Goal: Task Accomplishment & Management: Manage account settings

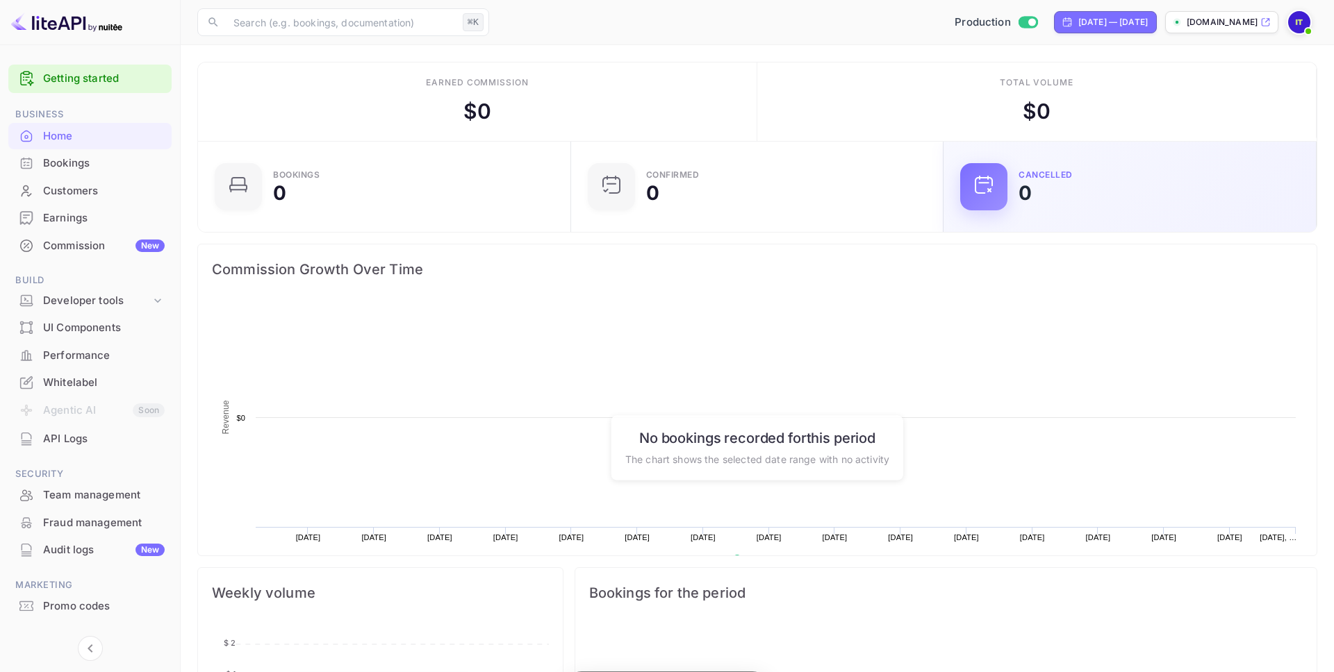
scroll to position [226, 365]
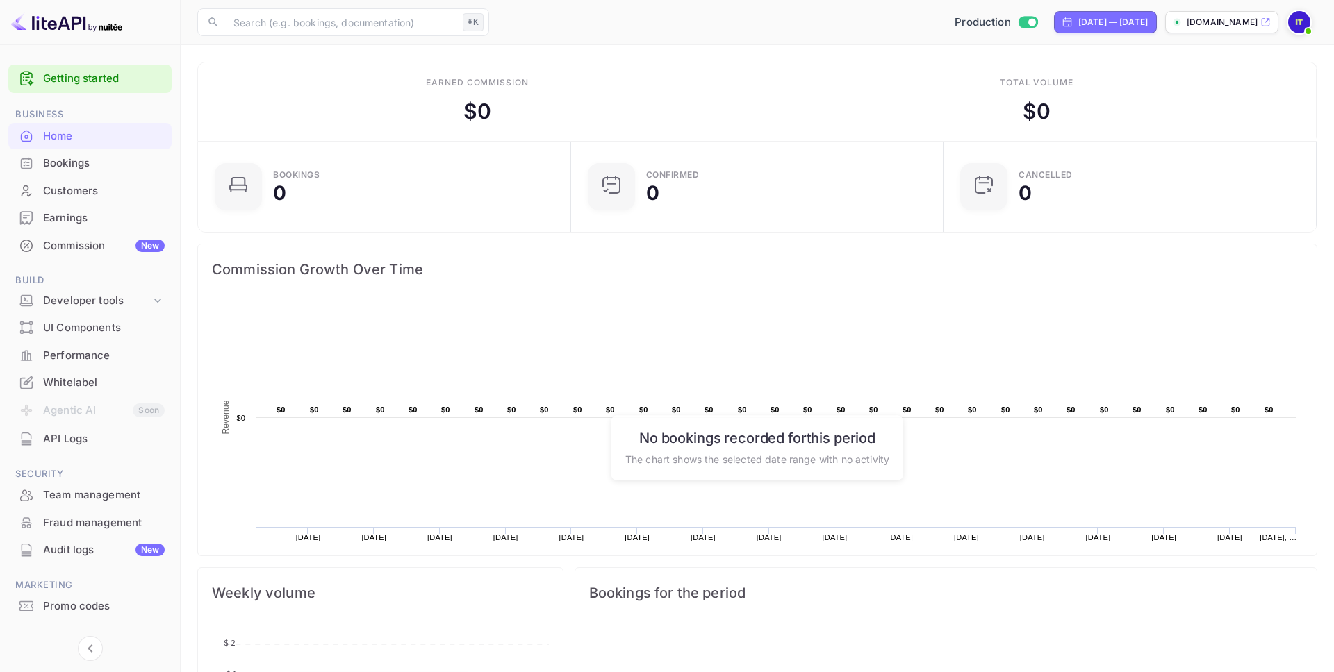
click at [79, 135] on div "Home" at bounding box center [104, 137] width 122 height 16
click at [86, 162] on div "Bookings" at bounding box center [104, 164] width 122 height 16
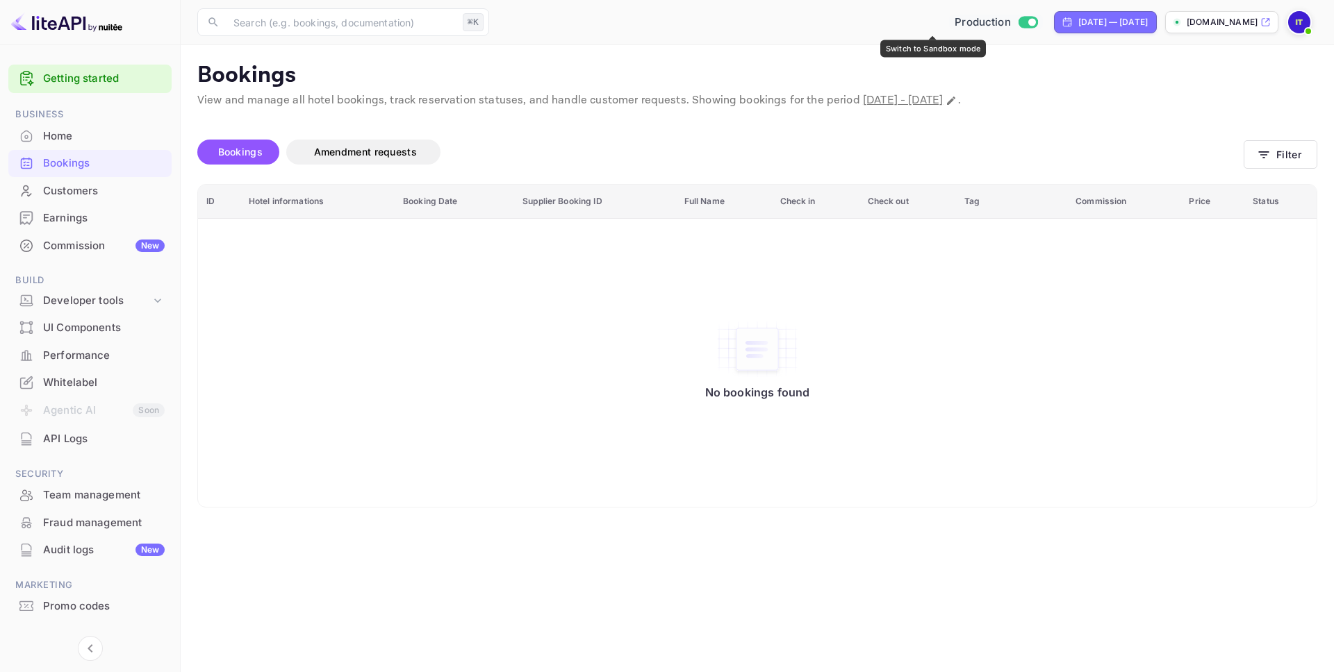
click at [1018, 20] on input "Switch to Sandbox mode" at bounding box center [1032, 21] width 28 height 9
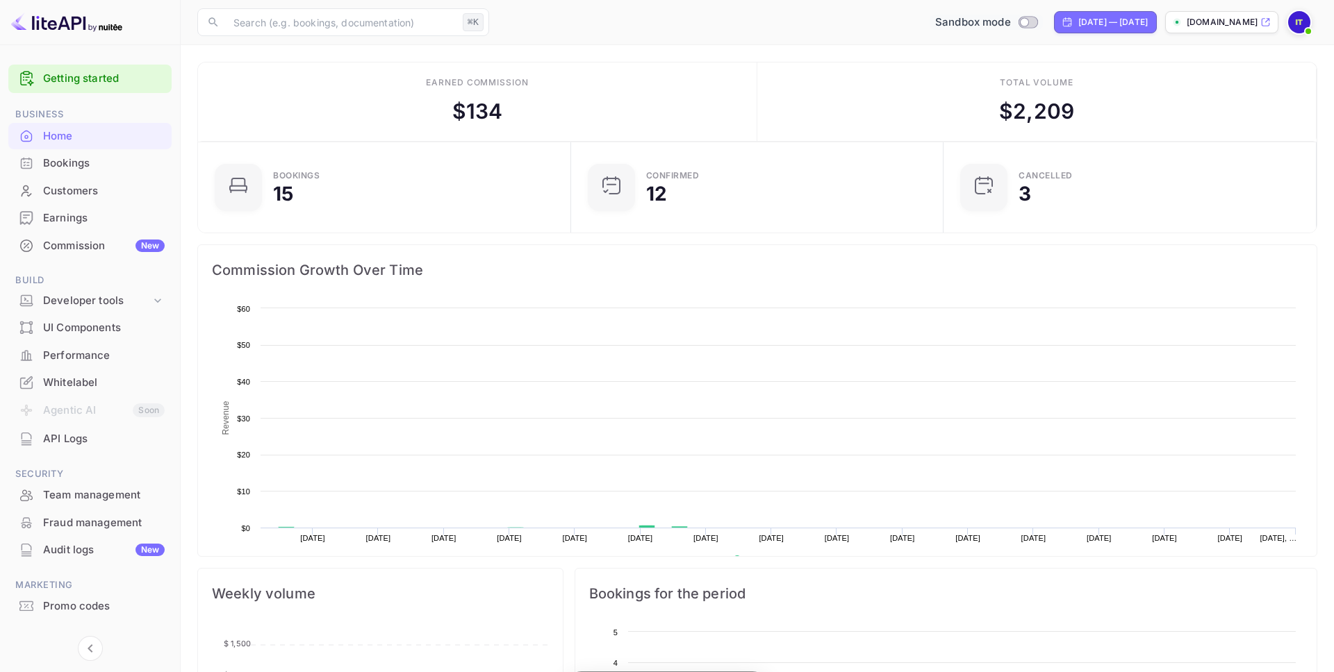
scroll to position [226, 365]
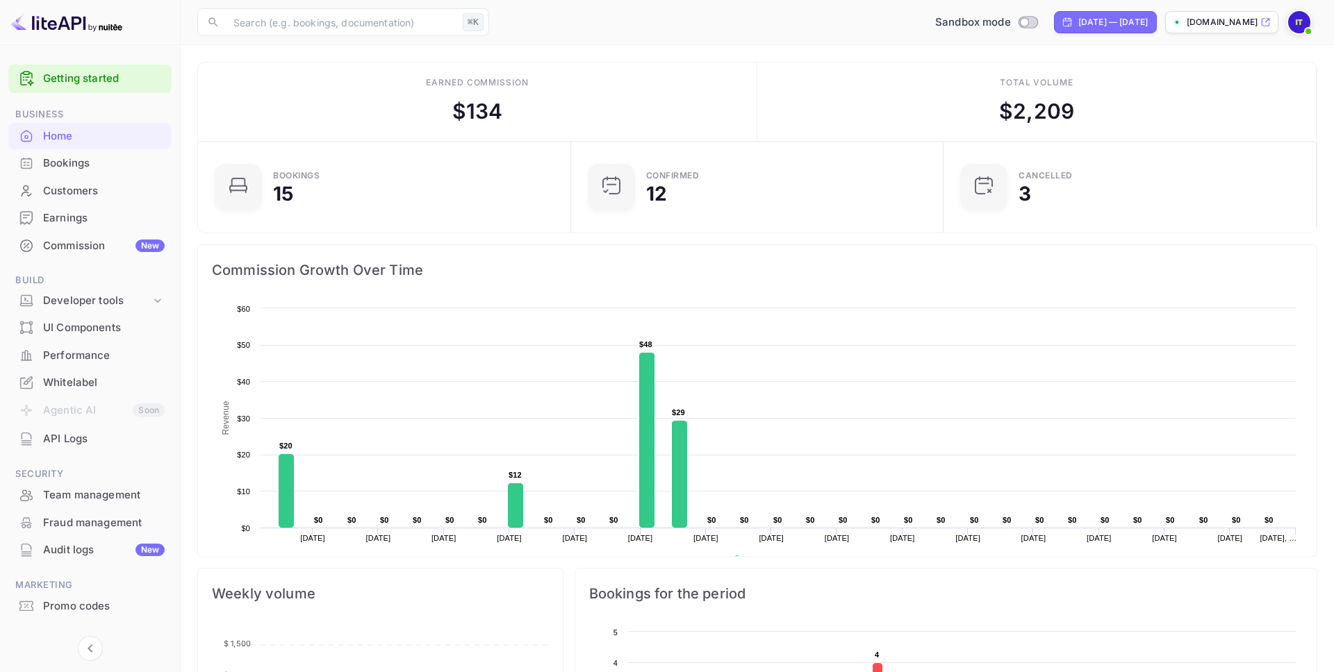
click at [99, 163] on div "Bookings" at bounding box center [104, 164] width 122 height 16
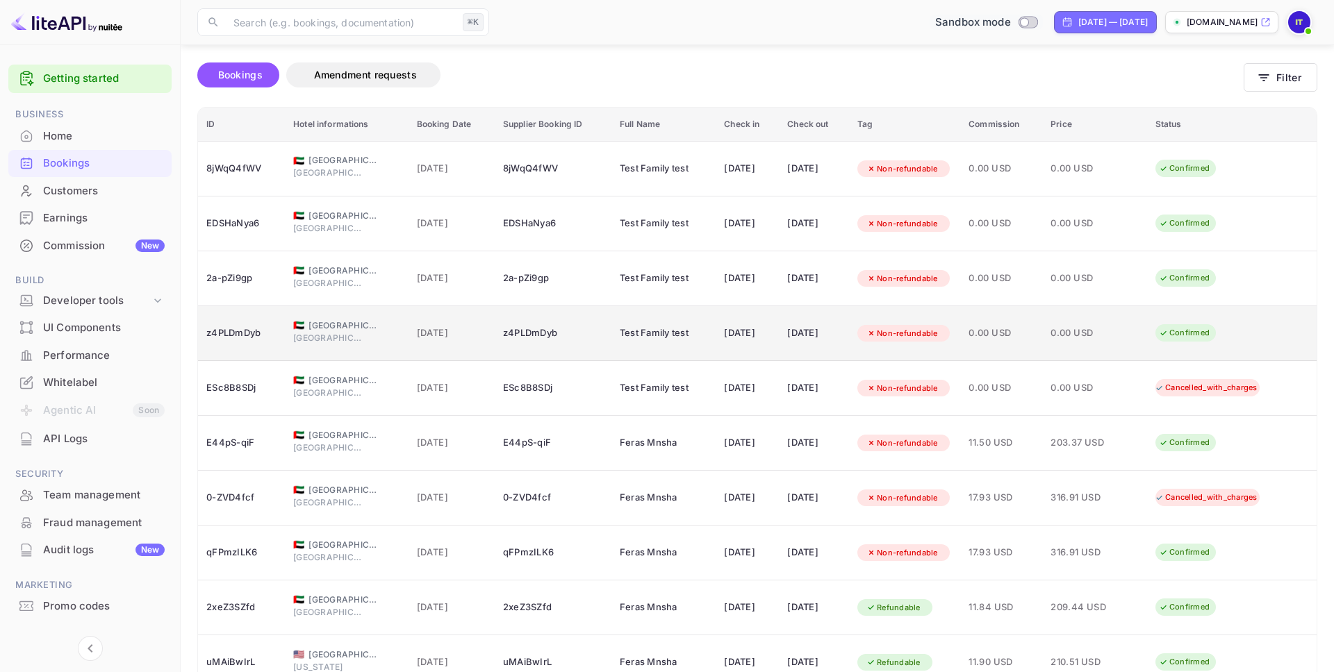
scroll to position [72, 0]
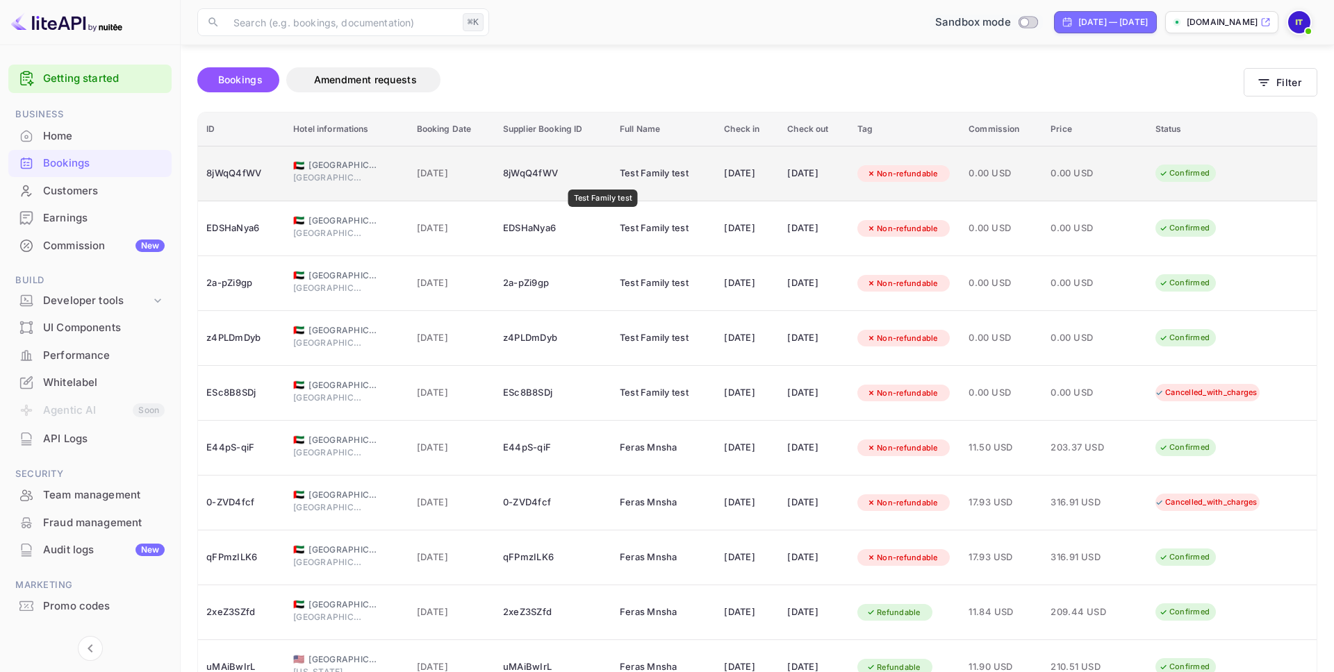
click at [620, 180] on div "Test Family test" at bounding box center [654, 174] width 69 height 22
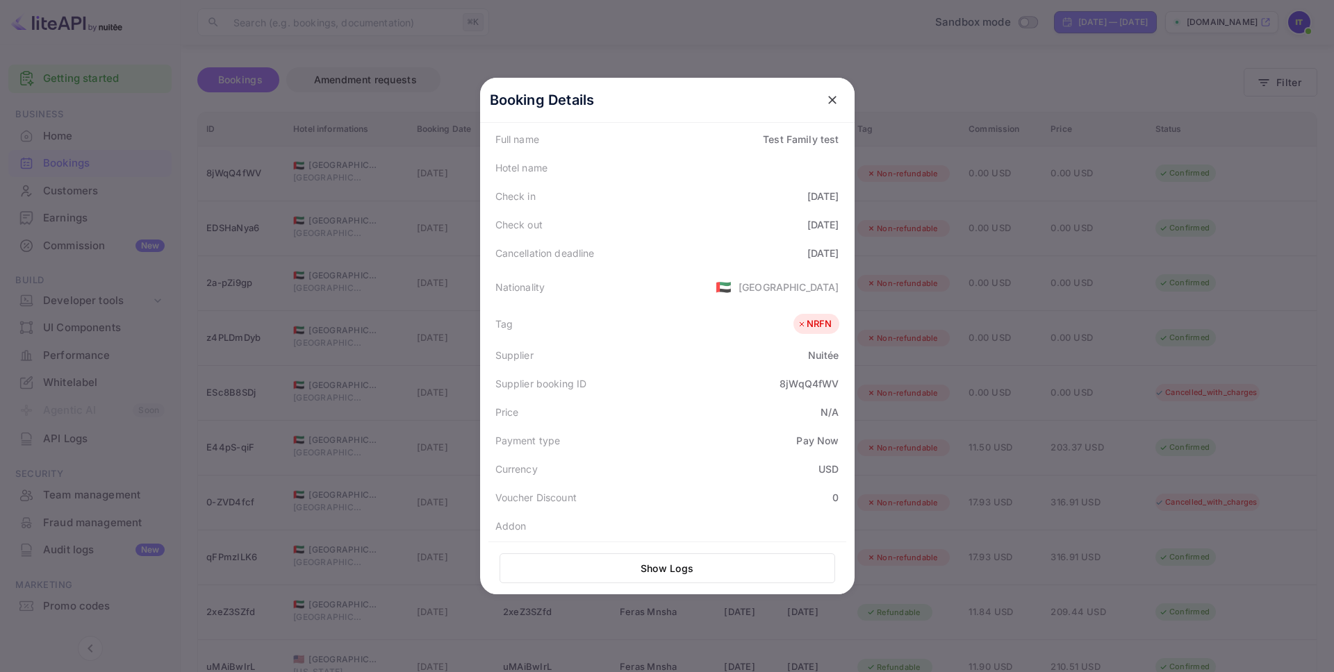
scroll to position [339, 0]
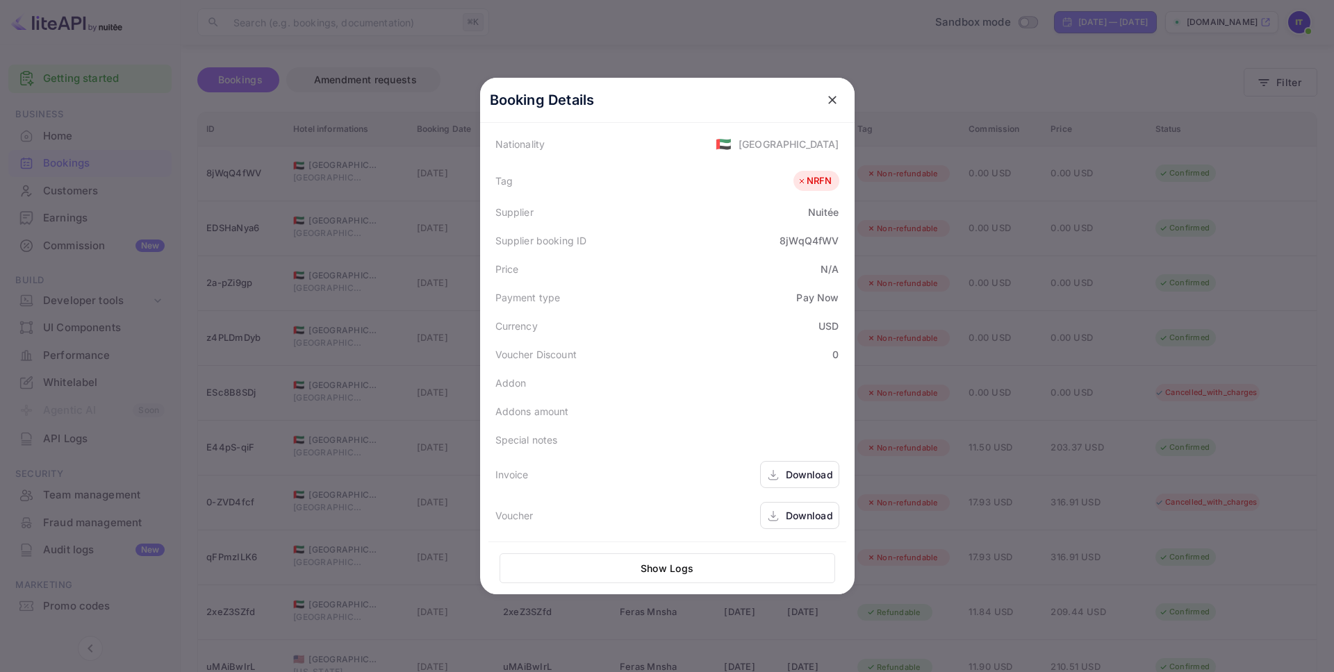
click at [686, 570] on button "Show Logs" at bounding box center [667, 569] width 336 height 30
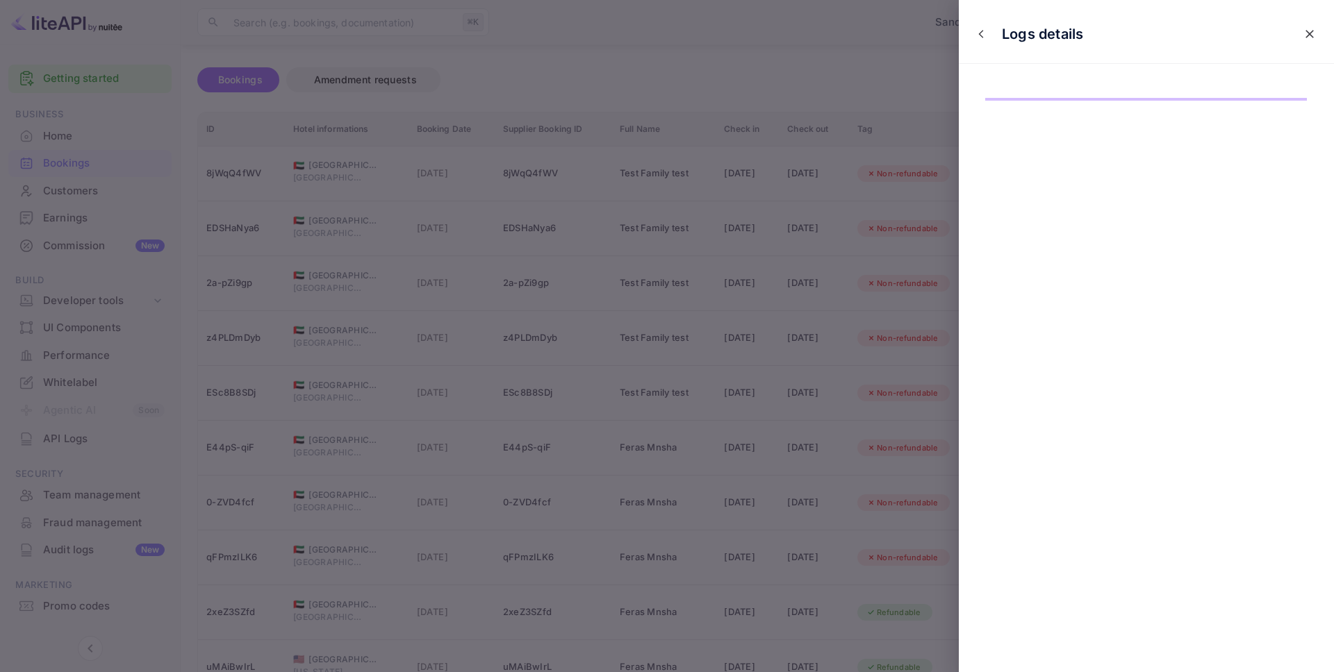
click at [1133, 50] on div "Logs details" at bounding box center [1146, 34] width 375 height 59
click at [987, 35] on button "close" at bounding box center [980, 34] width 21 height 21
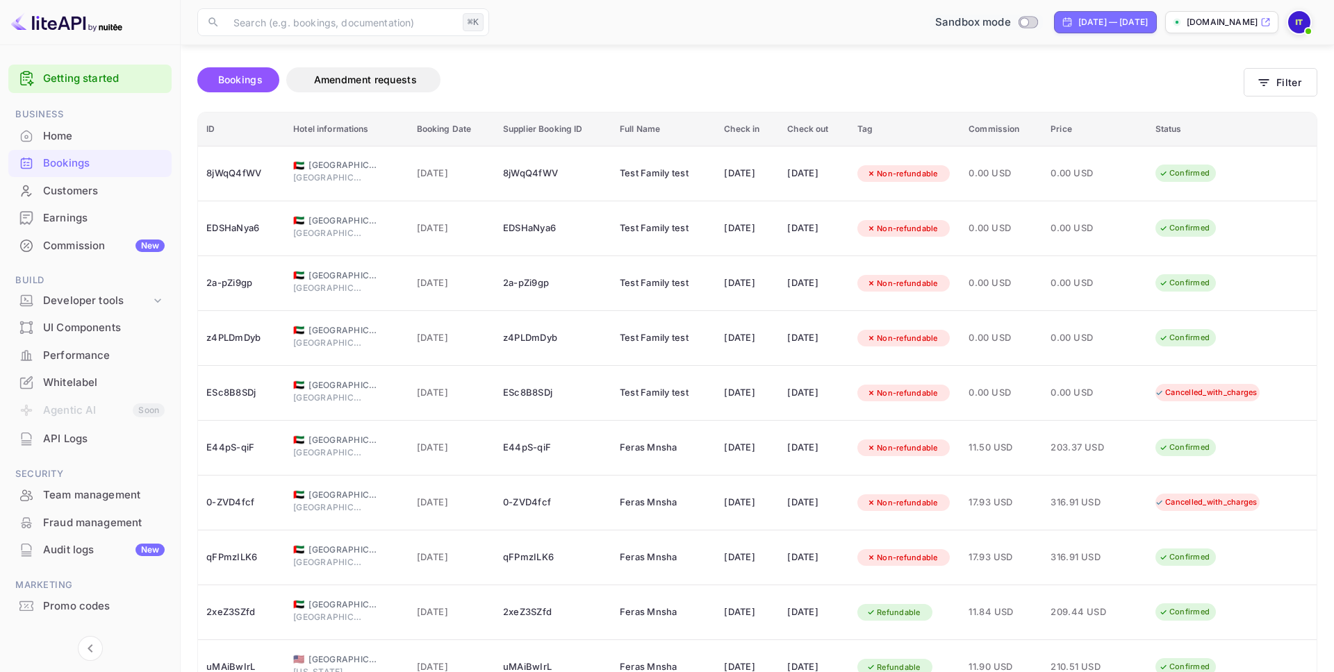
click at [56, 222] on div "Earnings" at bounding box center [104, 218] width 122 height 16
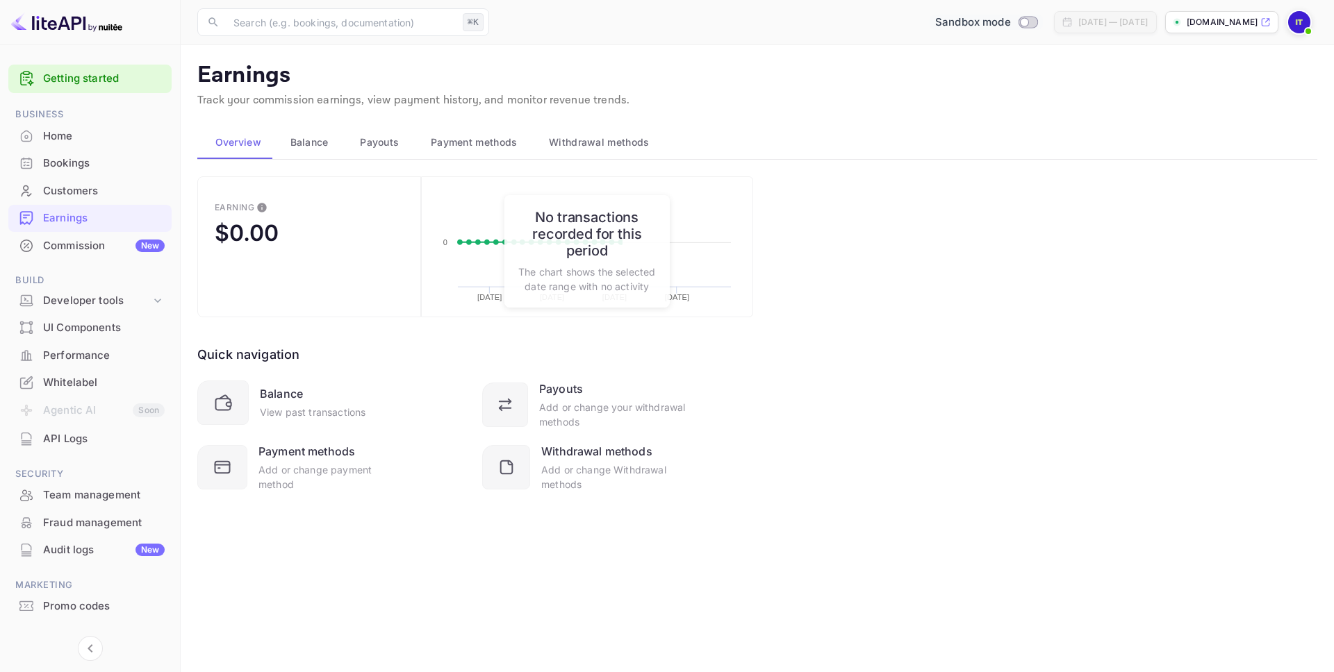
click at [481, 140] on span "Payment methods" at bounding box center [474, 142] width 87 height 17
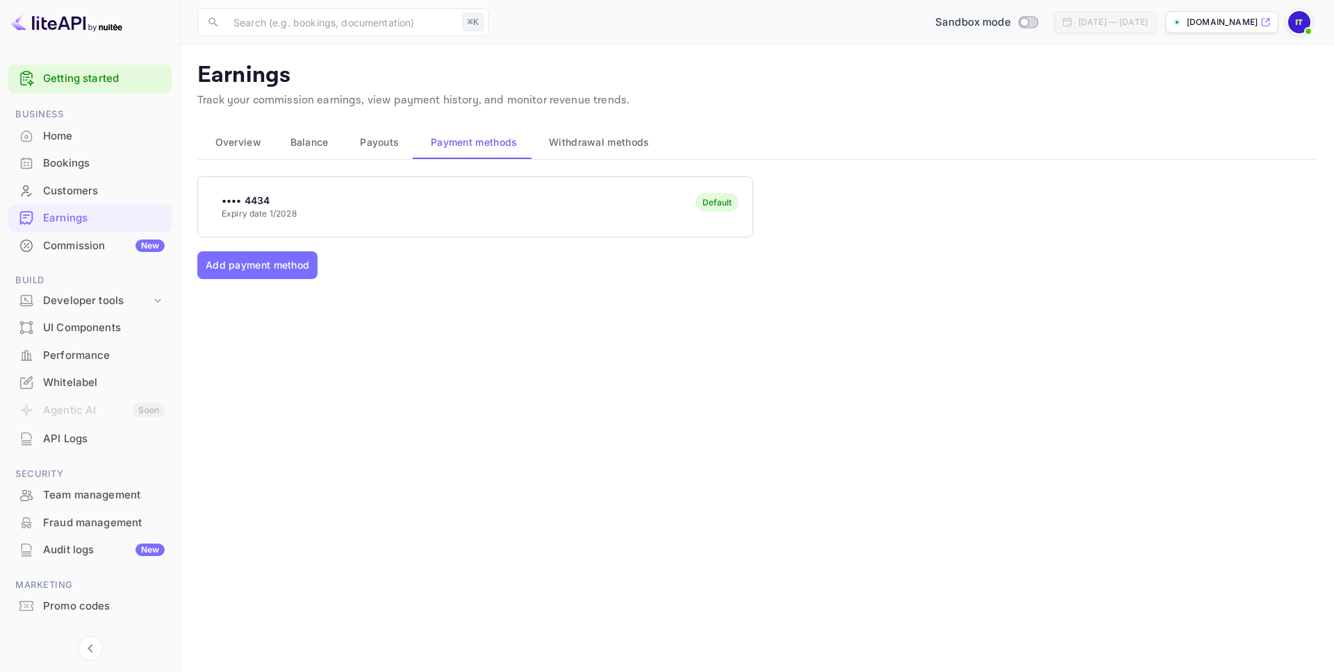
click at [67, 438] on div "API Logs" at bounding box center [104, 439] width 122 height 16
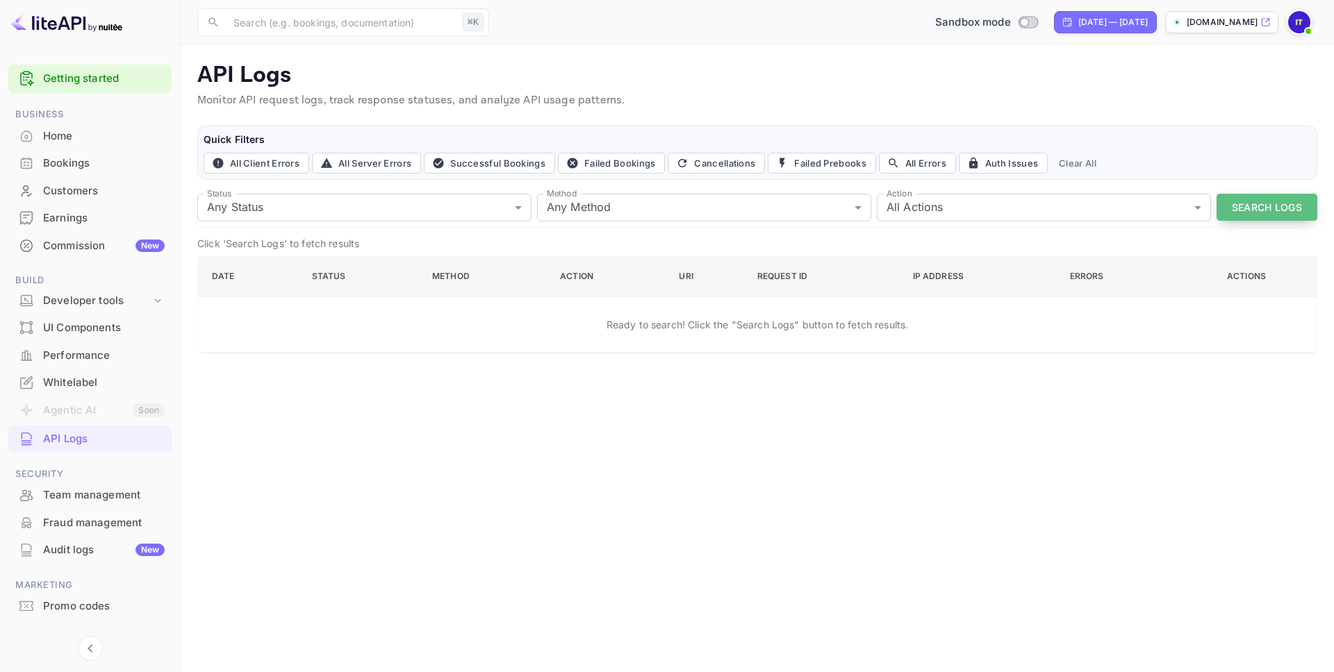
click at [1264, 199] on button "Search Logs" at bounding box center [1266, 207] width 101 height 27
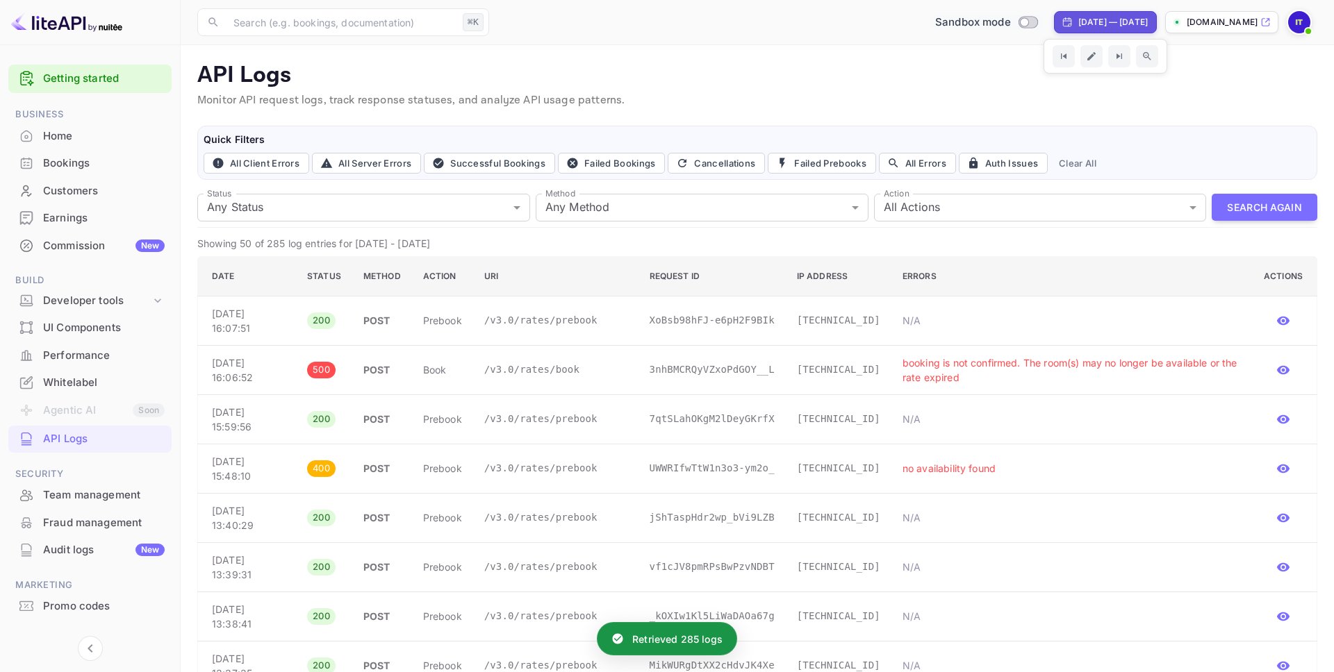
click at [1108, 22] on div "[DATE] — [DATE]" at bounding box center [1112, 22] width 69 height 13
select select "8"
select select "2025"
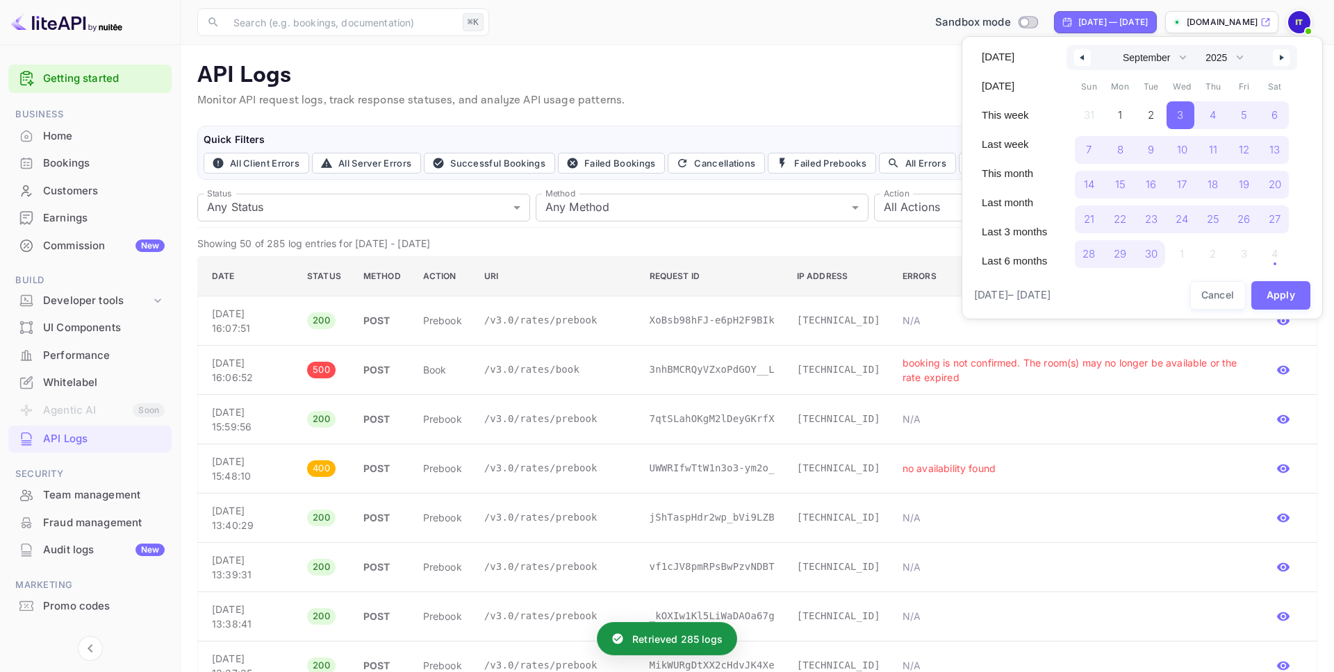
click at [1290, 55] on div "January February March April May June July August September October November [D…" at bounding box center [1181, 57] width 231 height 25
click at [1285, 56] on icon "button" at bounding box center [1283, 58] width 7 height 6
select select "9"
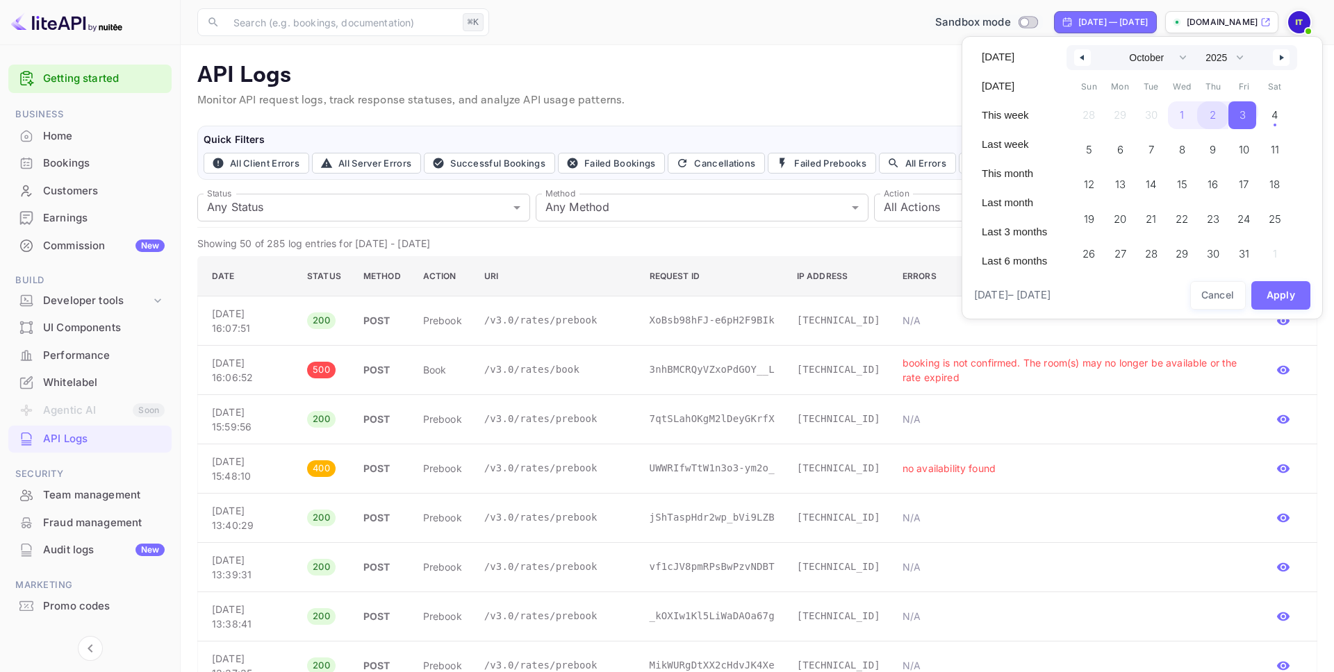
click at [1212, 115] on span "2" at bounding box center [1212, 115] width 6 height 25
click at [1273, 115] on span "4" at bounding box center [1274, 115] width 6 height 25
click at [1277, 297] on button "Apply" at bounding box center [1281, 295] width 60 height 28
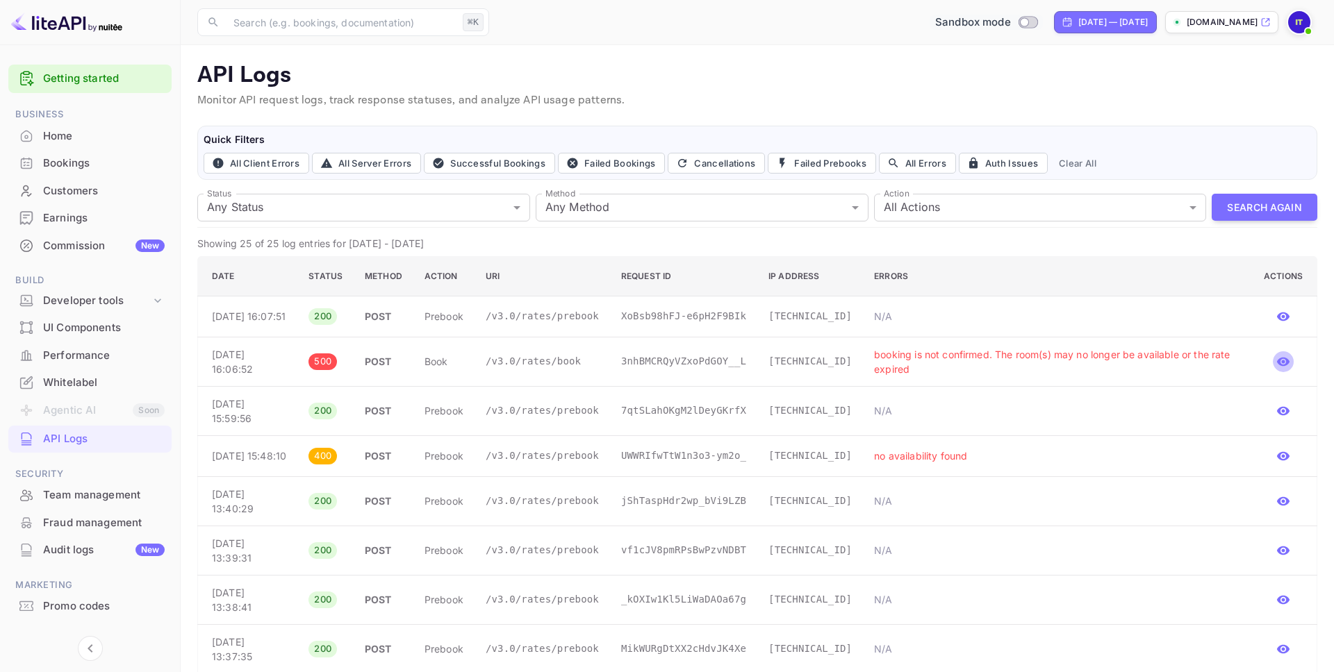
click at [1280, 369] on icon "button" at bounding box center [1283, 362] width 14 height 14
